Goal: Information Seeking & Learning: Learn about a topic

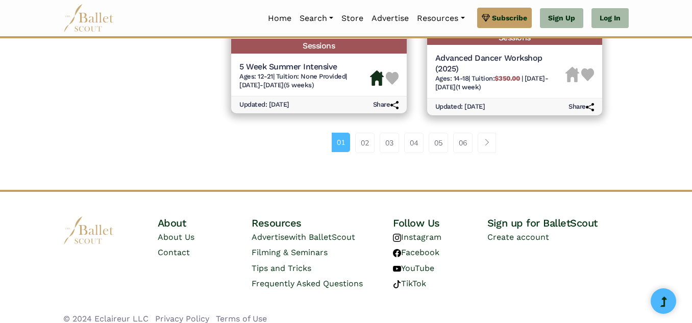
scroll to position [1567, 0]
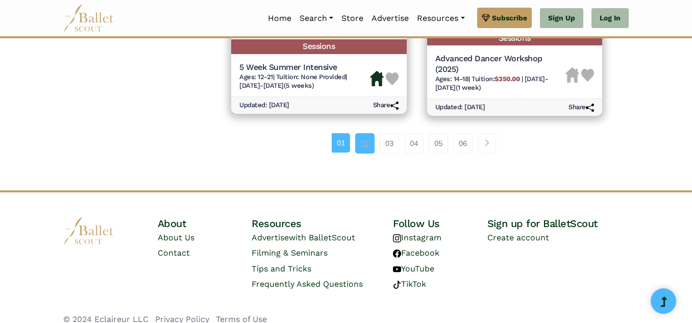
click at [369, 146] on link "02" at bounding box center [364, 143] width 19 height 20
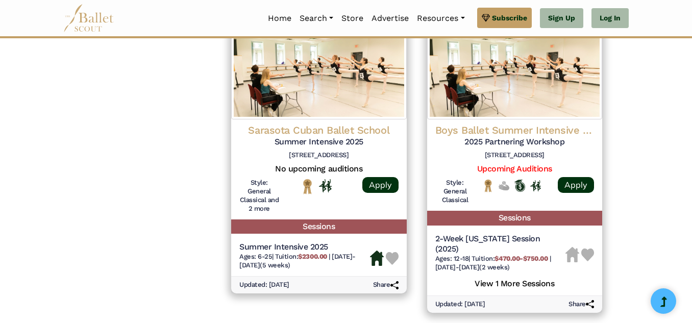
scroll to position [1445, 0]
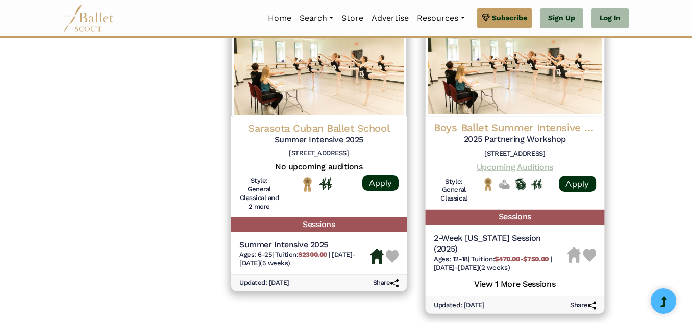
click at [492, 168] on link "Upcoming Auditions" at bounding box center [514, 167] width 77 height 10
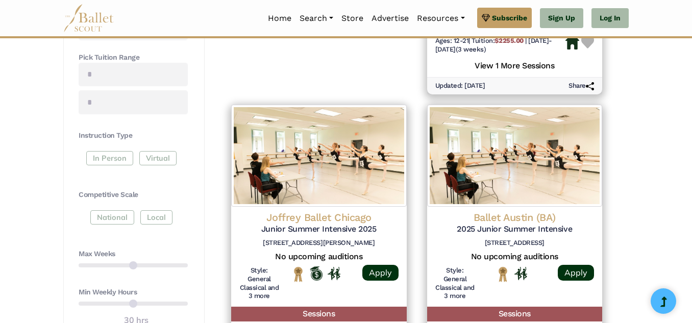
scroll to position [0, 0]
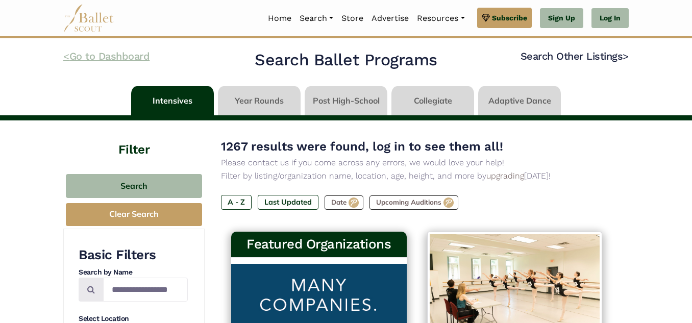
click at [103, 51] on link "< Go to Dashboard" at bounding box center [106, 56] width 86 height 12
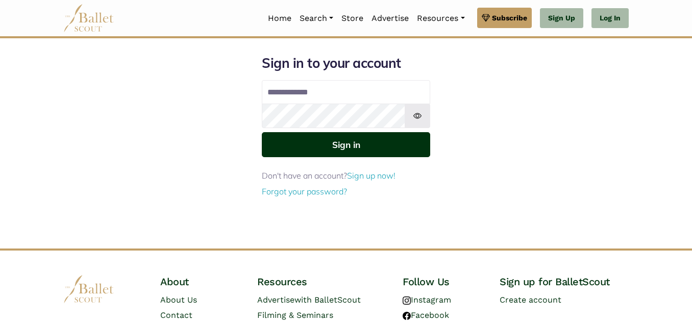
type input "**********"
click at [354, 145] on button "Sign in" at bounding box center [346, 144] width 168 height 25
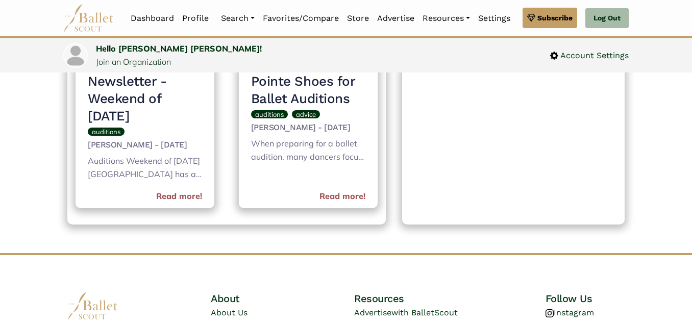
scroll to position [514, 0]
